Goal: Transaction & Acquisition: Purchase product/service

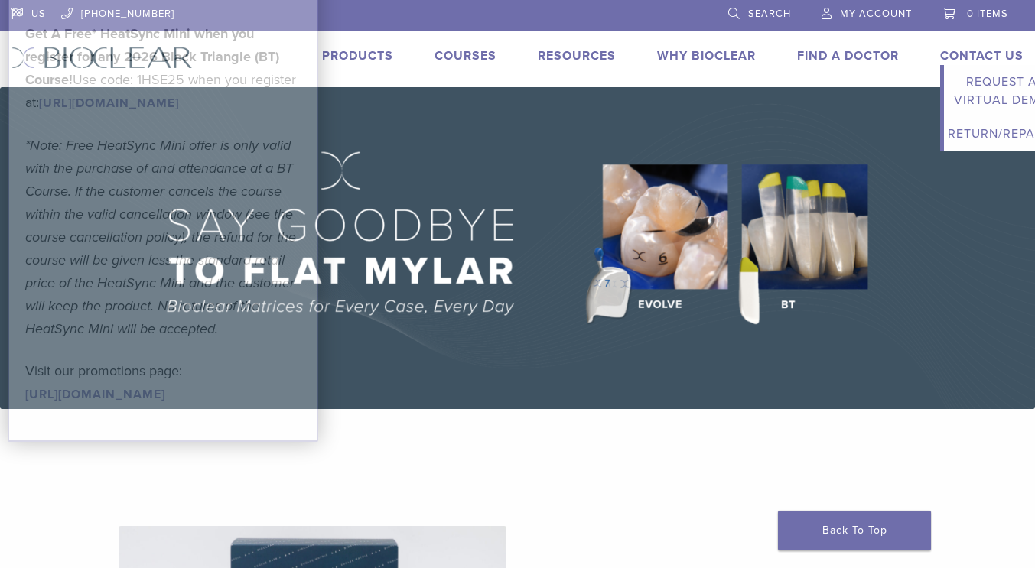
click at [957, 54] on link "Contact Us" at bounding box center [981, 55] width 83 height 15
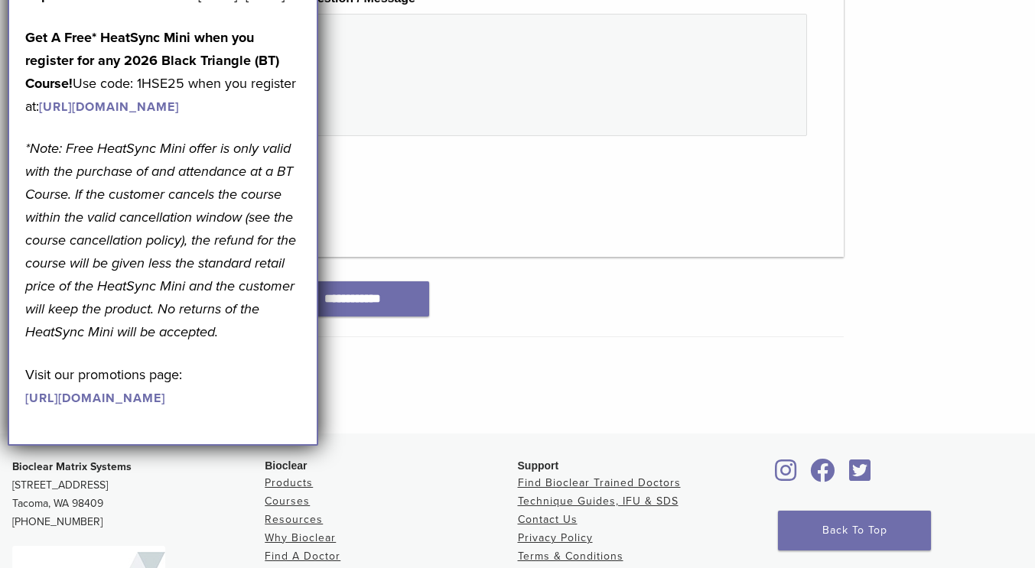
scroll to position [970, 0]
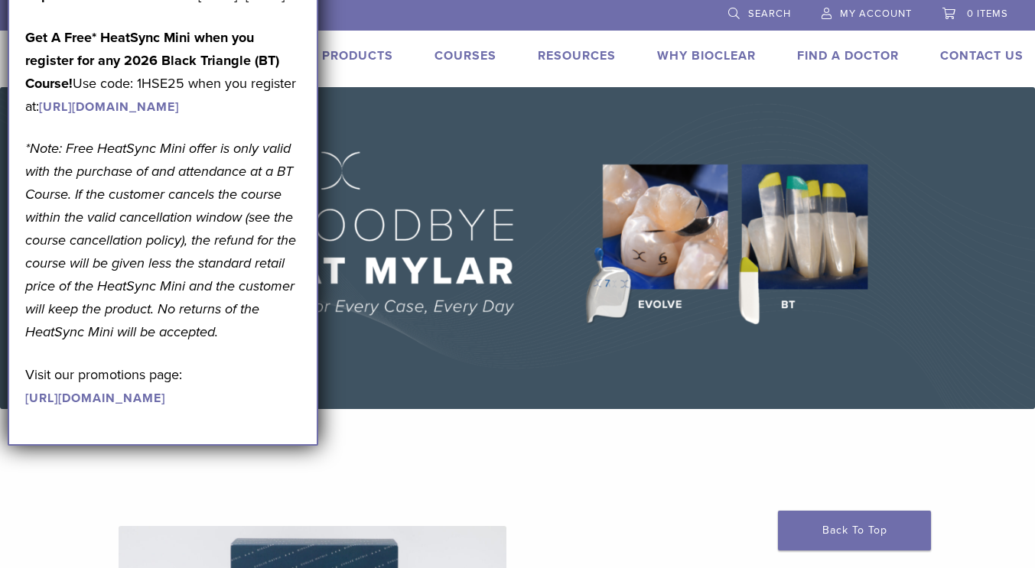
click at [976, 66] on div "Contact Us Expand child menu Request a Virtual Demo Return/Repairs" at bounding box center [972, 58] width 102 height 22
click at [965, 51] on link "Contact Us" at bounding box center [981, 55] width 83 height 15
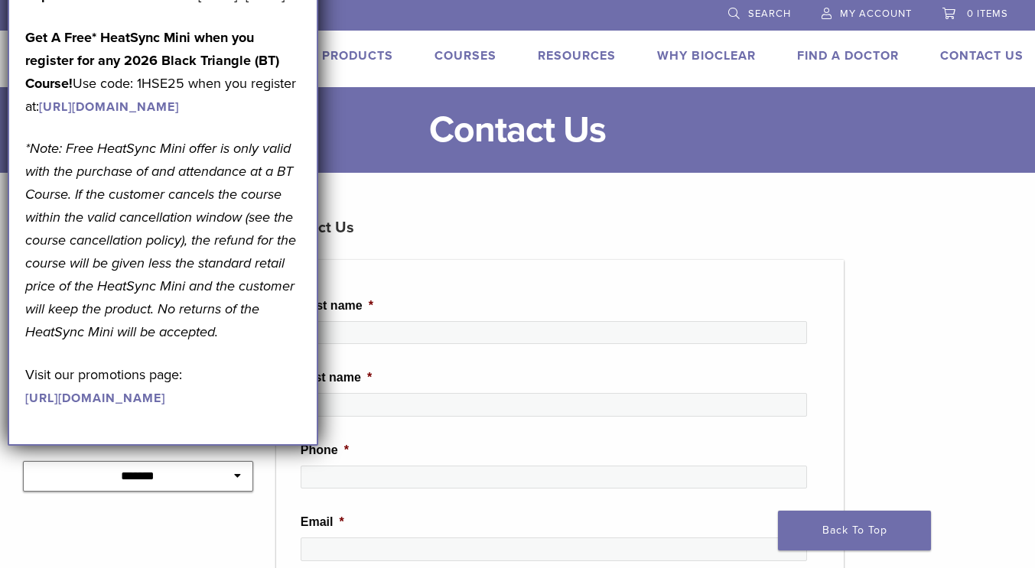
click at [965, 51] on link "Contact Us" at bounding box center [981, 55] width 83 height 15
click at [360, 63] on li "Products" at bounding box center [357, 56] width 71 height 18
click at [352, 51] on link "Products" at bounding box center [357, 55] width 71 height 15
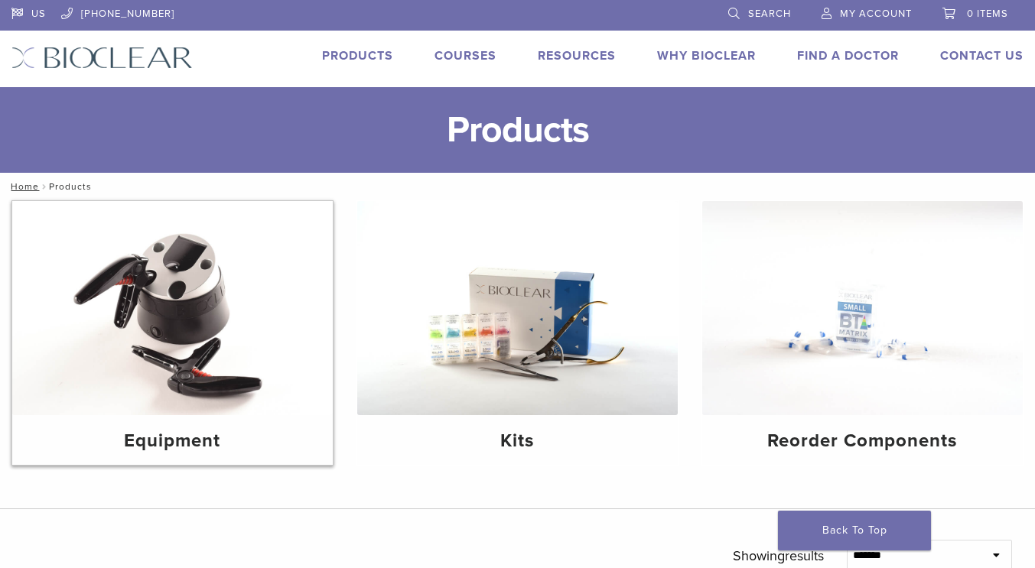
click at [179, 310] on img at bounding box center [172, 308] width 320 height 214
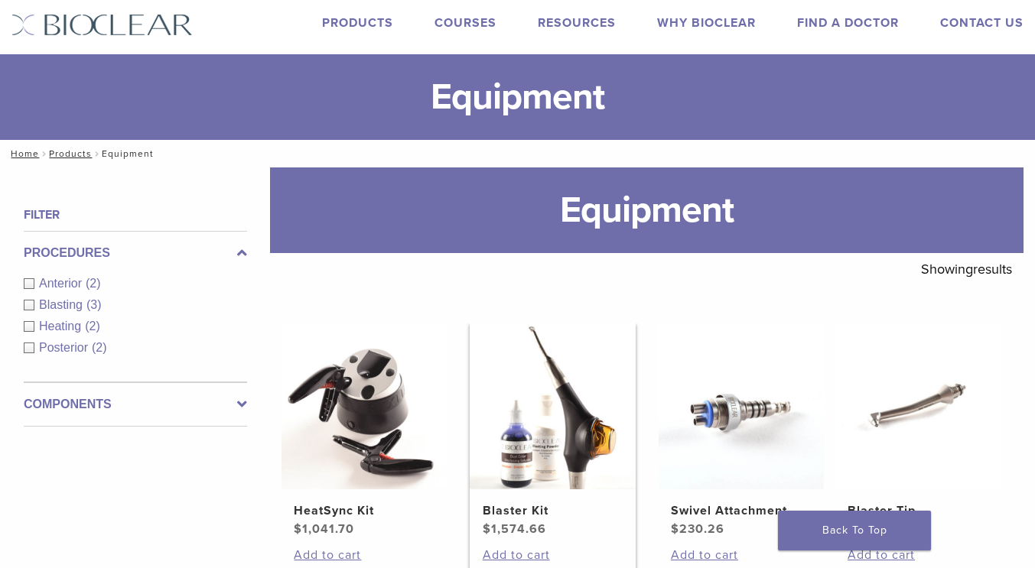
scroll to position [32, 0]
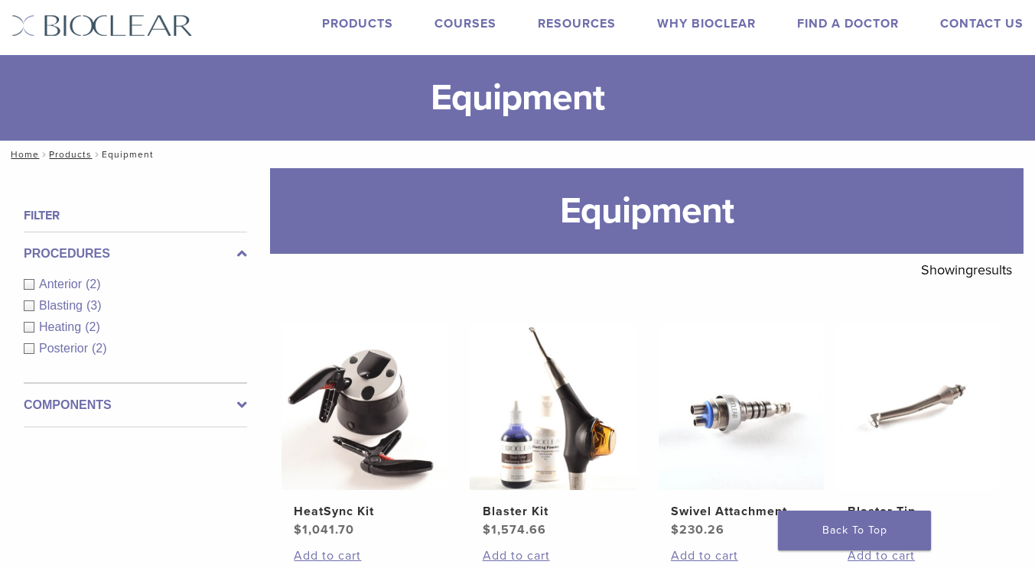
click at [44, 287] on span "Anterior" at bounding box center [62, 284] width 47 height 13
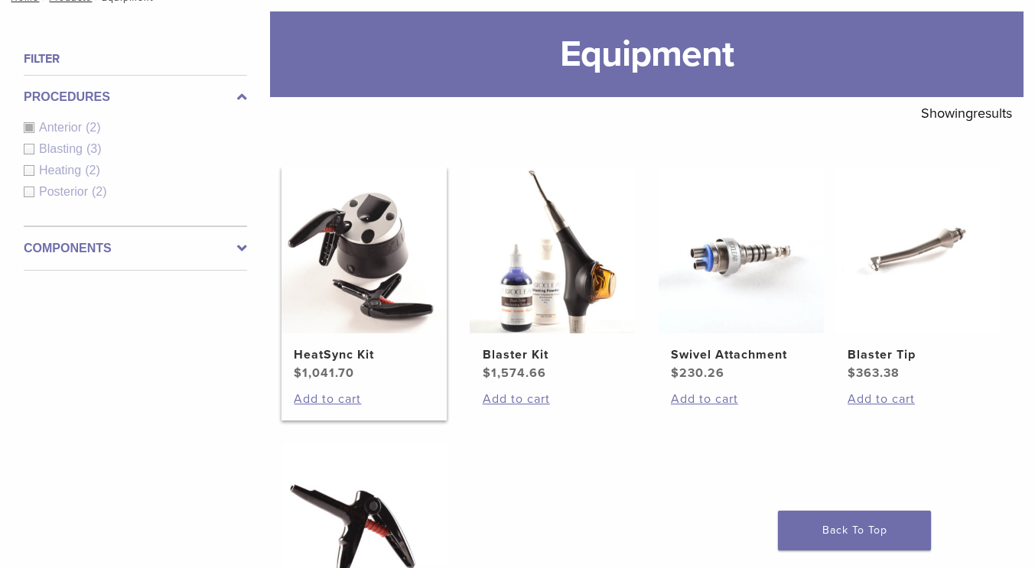
scroll to position [202, 0]
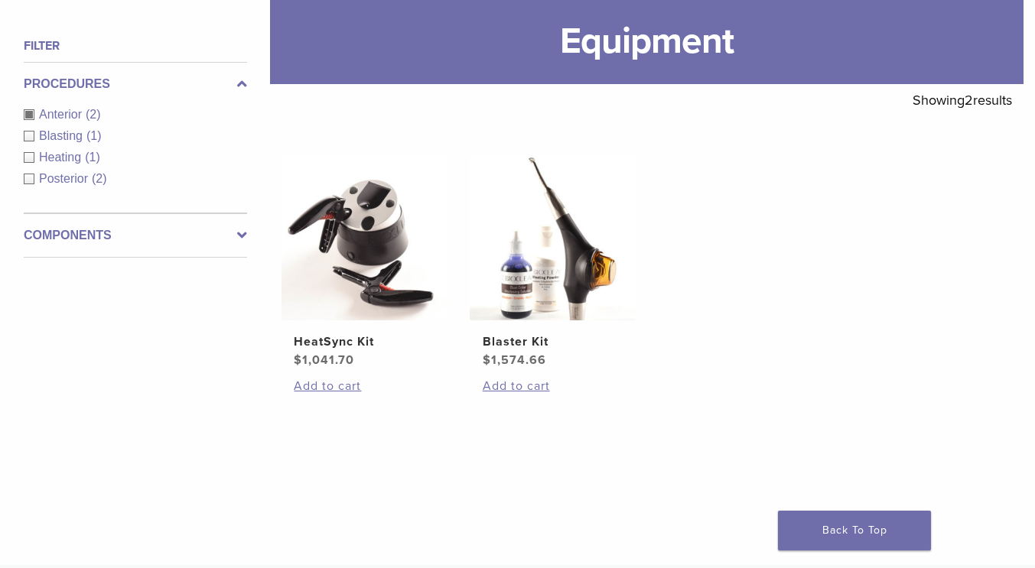
click at [46, 113] on span "Anterior" at bounding box center [62, 114] width 47 height 13
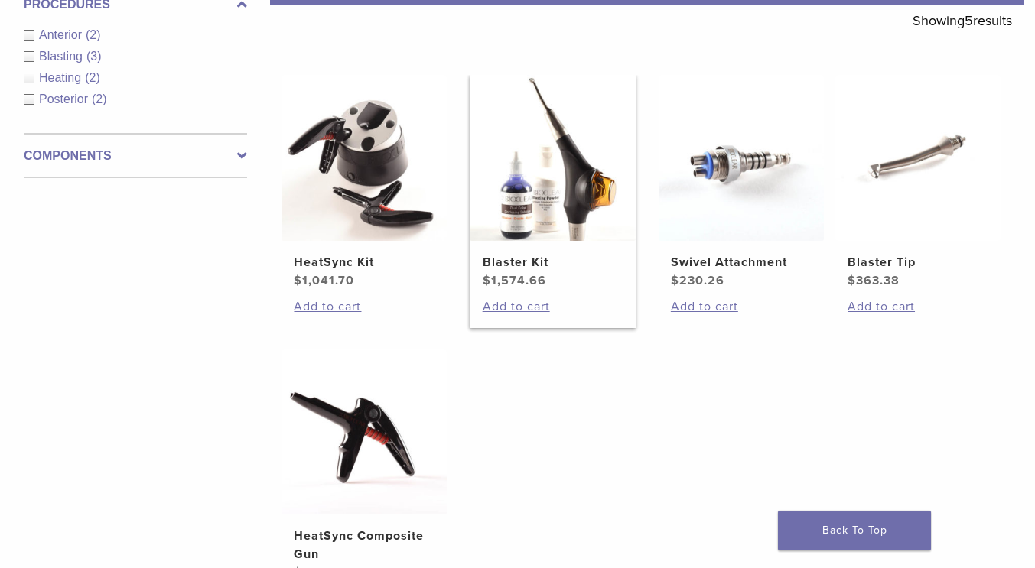
scroll to position [275, 0]
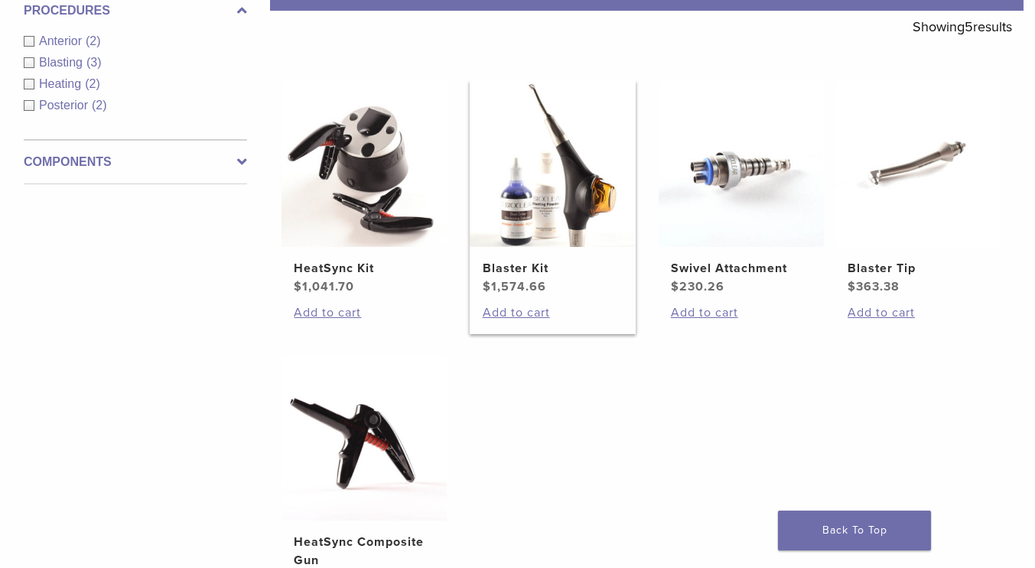
click at [528, 213] on img at bounding box center [552, 163] width 165 height 165
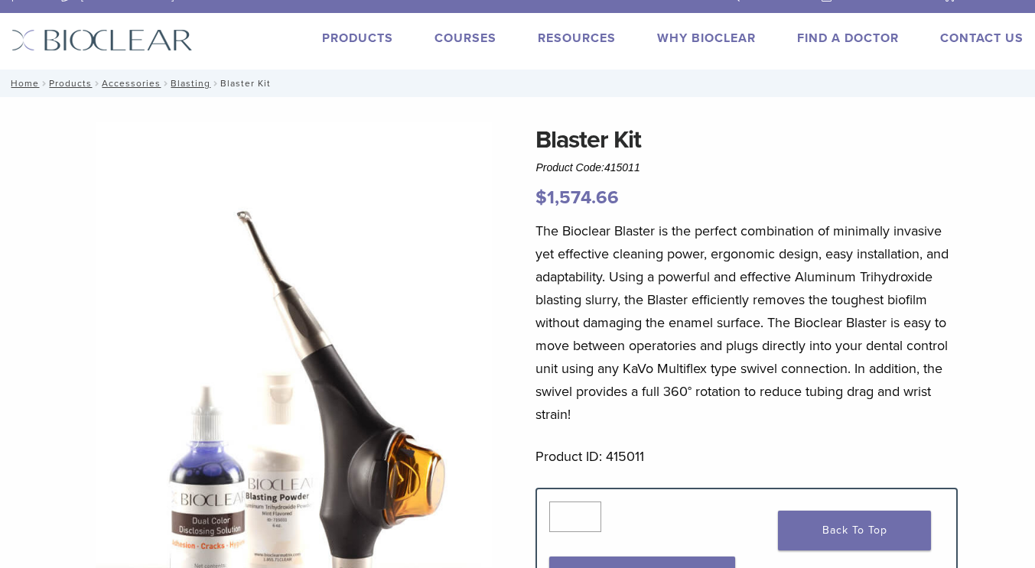
scroll to position [18, 0]
drag, startPoint x: 653, startPoint y: 270, endPoint x: 886, endPoint y: 277, distance: 232.6
click at [886, 277] on p "The Bioclear Blaster is the perfect combination of minimally invasive yet effec…" at bounding box center [745, 322] width 421 height 206
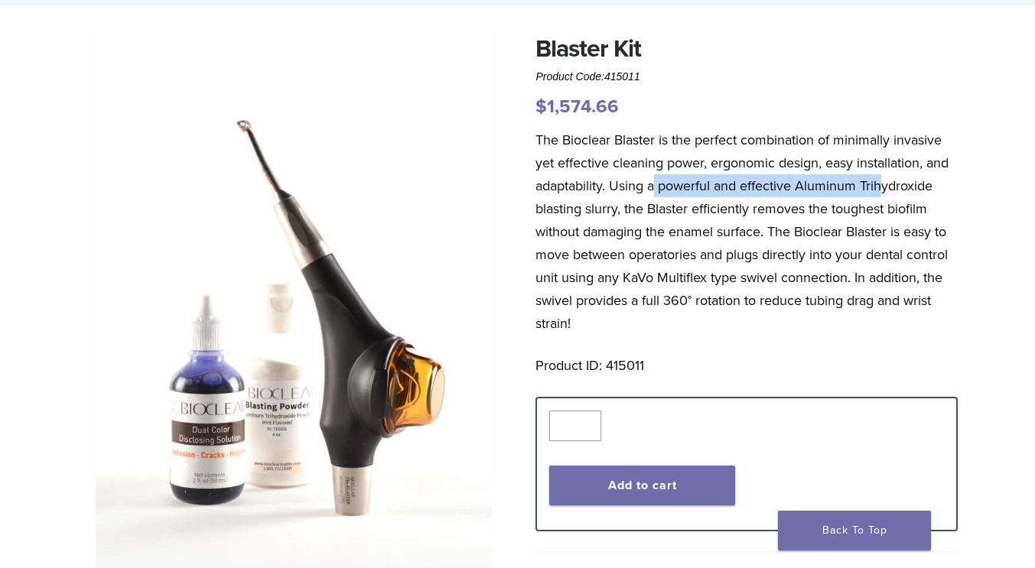
scroll to position [109, 0]
click at [814, 184] on p "The Bioclear Blaster is the perfect combination of minimally invasive yet effec…" at bounding box center [745, 231] width 421 height 206
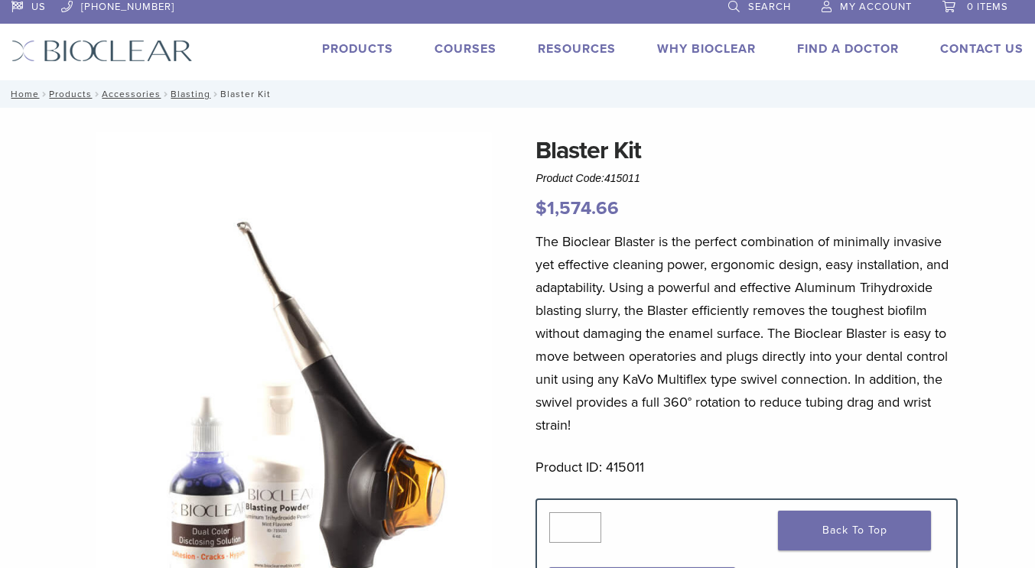
scroll to position [0, 0]
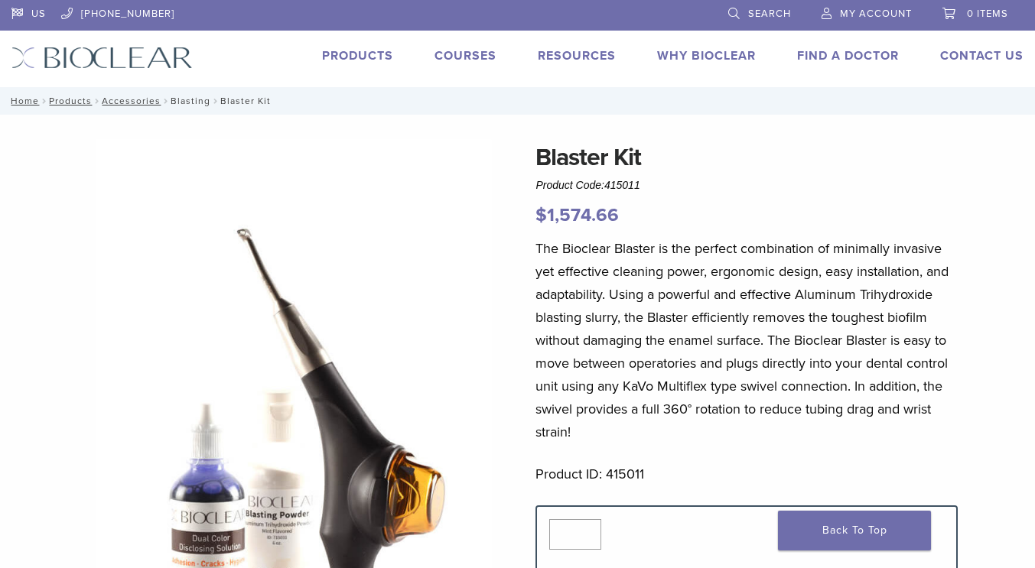
click at [187, 99] on link "Blasting" at bounding box center [191, 101] width 40 height 11
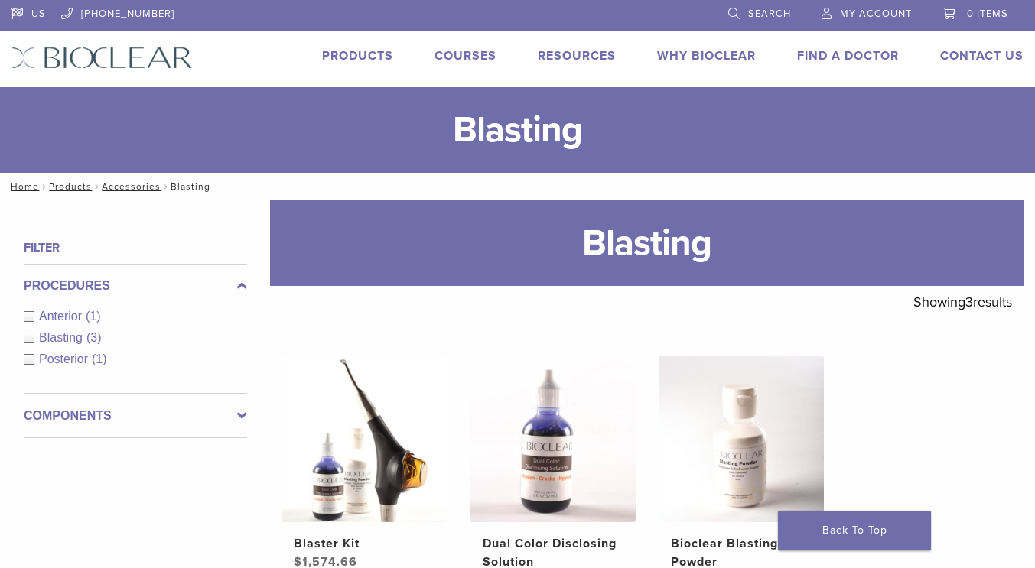
scroll to position [369, 0]
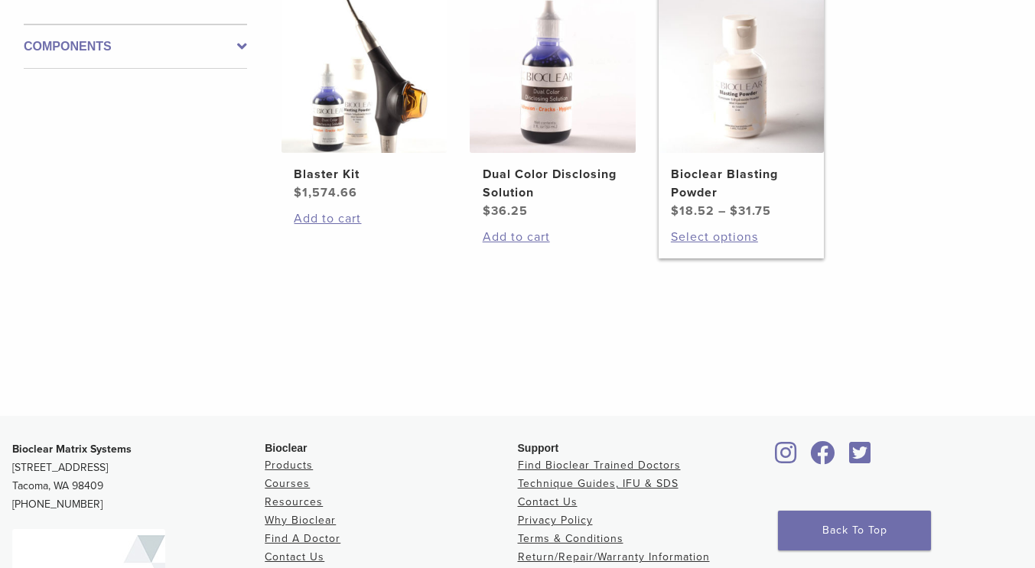
click at [739, 114] on img at bounding box center [740, 69] width 165 height 165
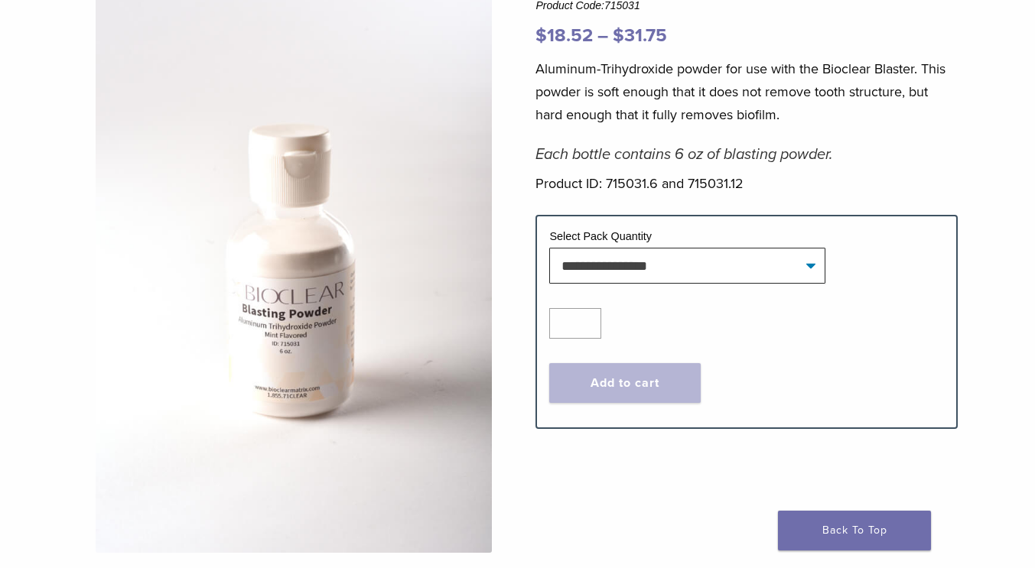
scroll to position [177, 0]
